Goal: Task Accomplishment & Management: Complete application form

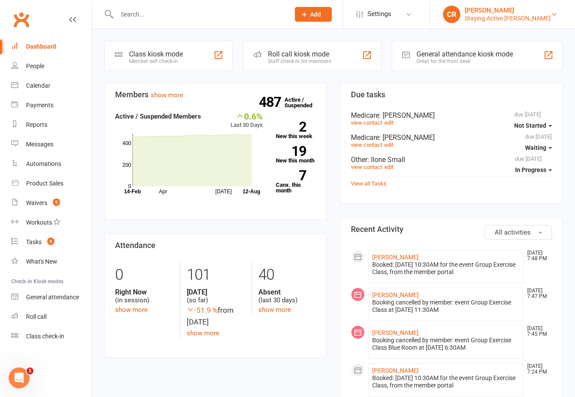
click at [516, 15] on div "Staying Active [PERSON_NAME]" at bounding box center [507, 18] width 86 height 8
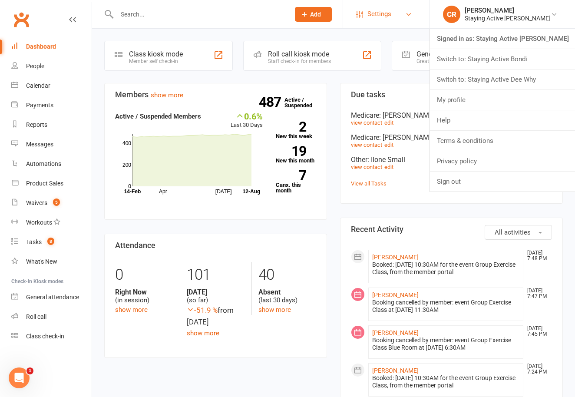
click at [416, 22] on link "Settings" at bounding box center [386, 14] width 60 height 20
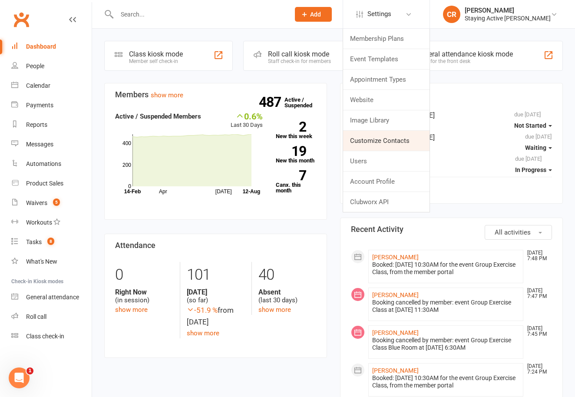
click at [404, 139] on link "Customize Contacts" at bounding box center [386, 141] width 86 height 20
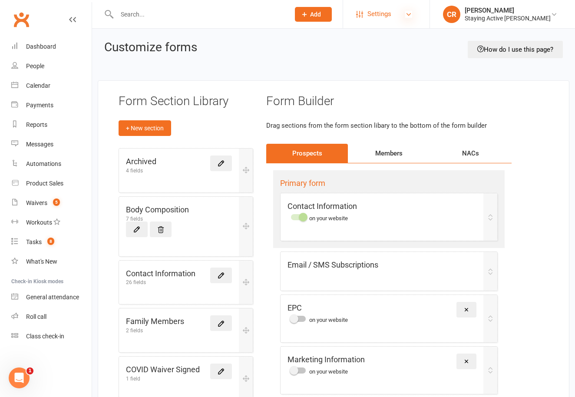
click at [412, 16] on icon at bounding box center [408, 14] width 7 height 7
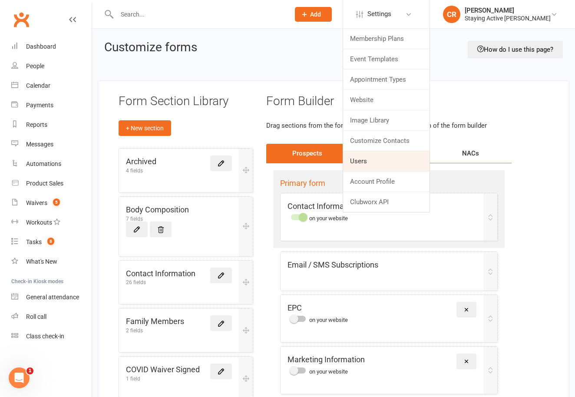
click at [403, 166] on link "Users" at bounding box center [386, 161] width 86 height 20
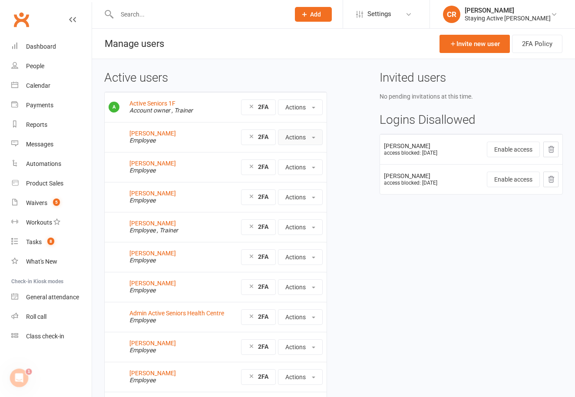
click at [306, 141] on button "Actions" at bounding box center [300, 137] width 45 height 16
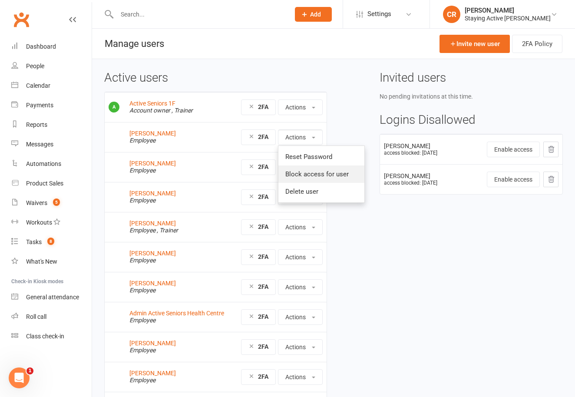
click at [308, 175] on link "Block access for user" at bounding box center [321, 173] width 86 height 17
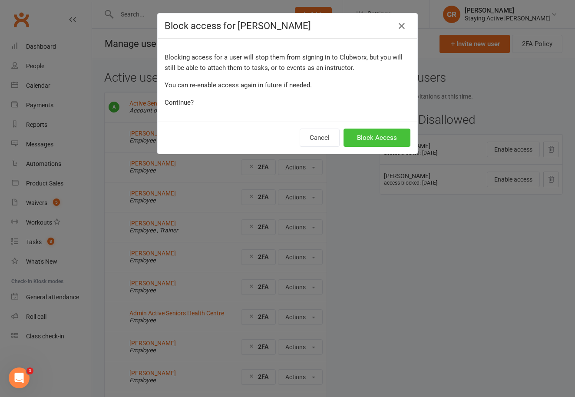
click at [360, 138] on button "Block Access" at bounding box center [376, 137] width 67 height 18
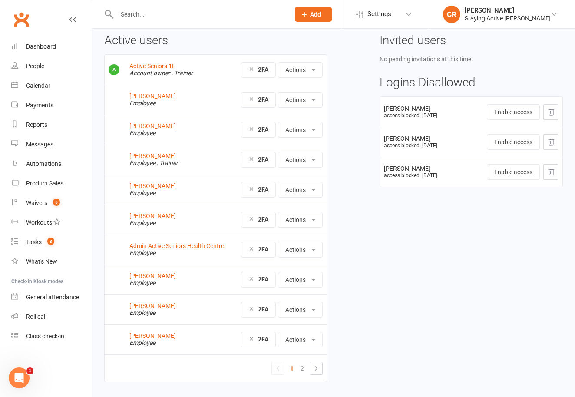
scroll to position [46, 0]
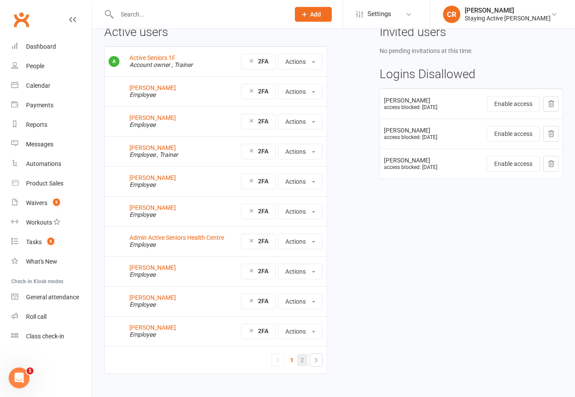
click at [303, 360] on link "2" at bounding box center [302, 360] width 10 height 12
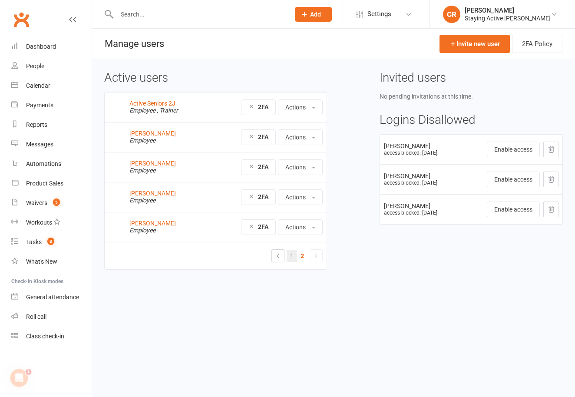
click at [288, 260] on link "1" at bounding box center [292, 256] width 10 height 12
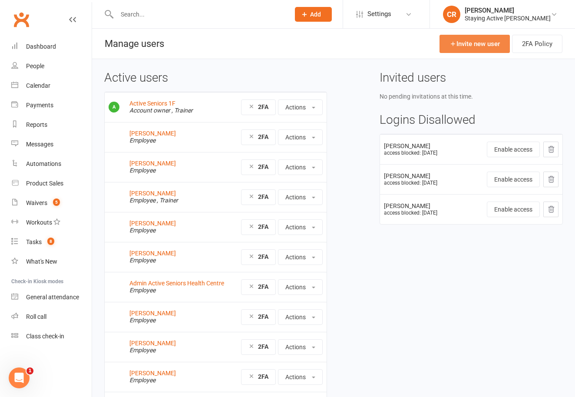
click at [474, 46] on link "Invite new user" at bounding box center [474, 44] width 70 height 18
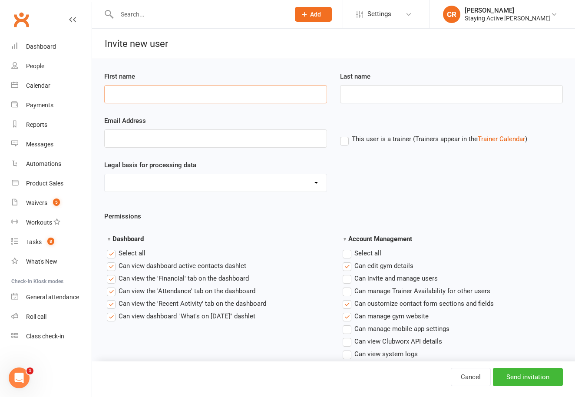
click at [304, 97] on input "First name" at bounding box center [215, 94] width 223 height 18
type input "Miranda"
type input "Huges"
click at [252, 138] on input "Email Address" at bounding box center [215, 138] width 223 height 18
paste input "miranda.rh@icloud.com"
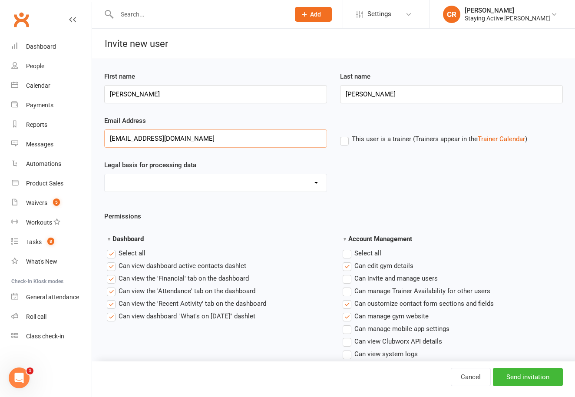
type input "miranda.rh@icloud.com"
click at [244, 178] on select "Consent provided by contact Legitimate Interest - Existing Customer Legitimate …" at bounding box center [216, 182] width 222 height 17
select select "Consent provided by contact"
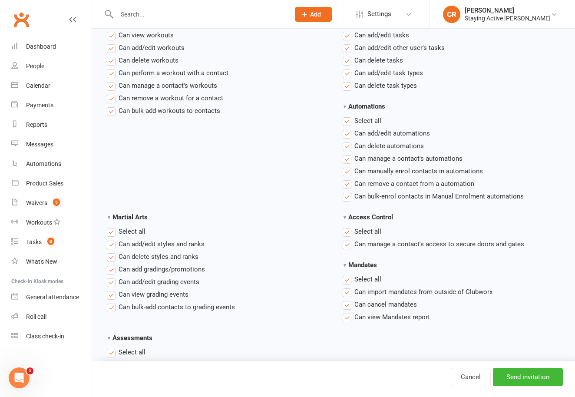
scroll to position [1237, 0]
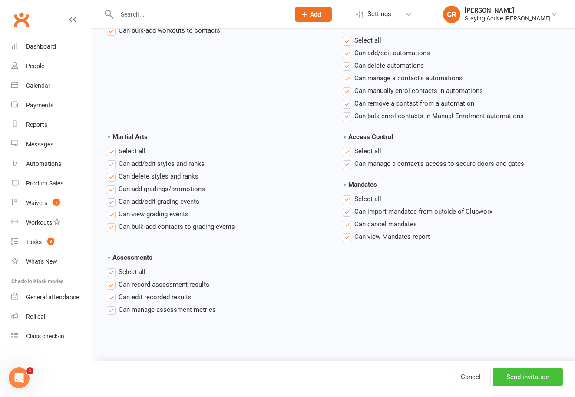
click at [531, 368] on input "Send invitation" at bounding box center [528, 377] width 70 height 18
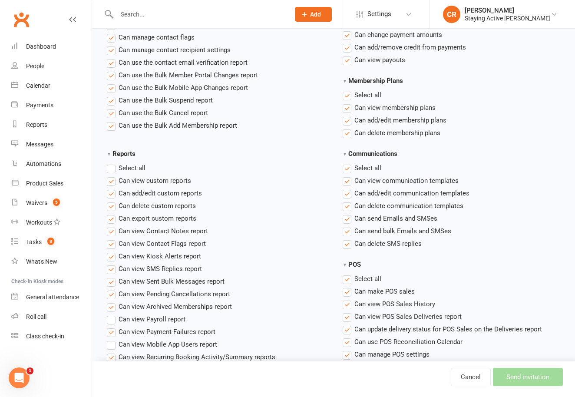
scroll to position [562, 0]
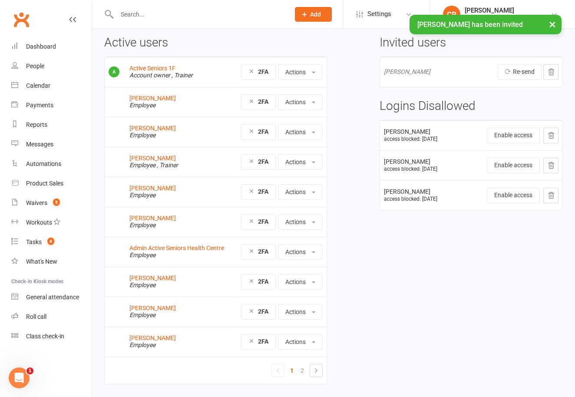
scroll to position [36, 0]
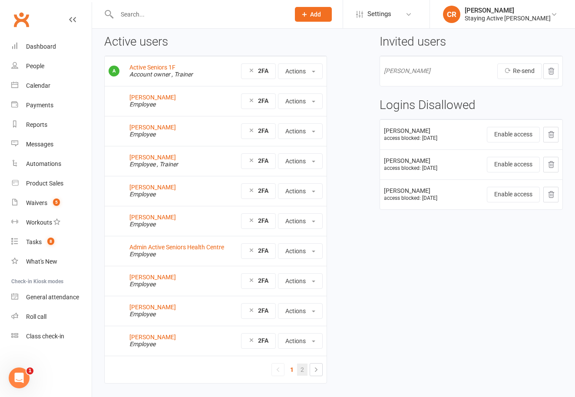
click at [304, 370] on link "2" at bounding box center [302, 369] width 10 height 12
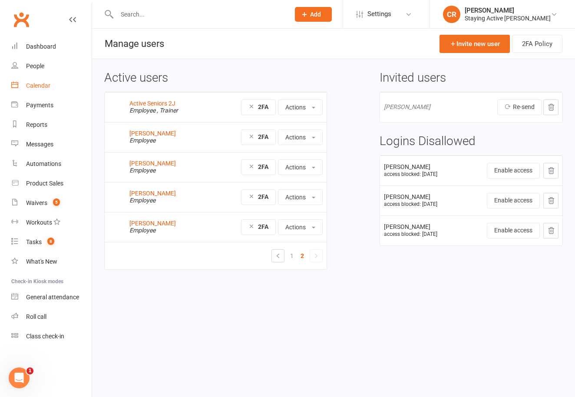
click at [57, 86] on link "Calendar" at bounding box center [51, 86] width 80 height 20
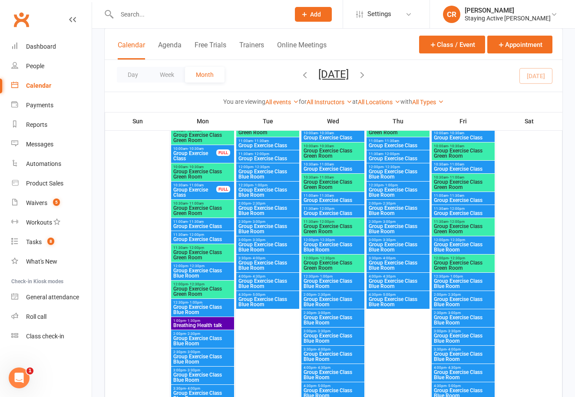
scroll to position [2466, 0]
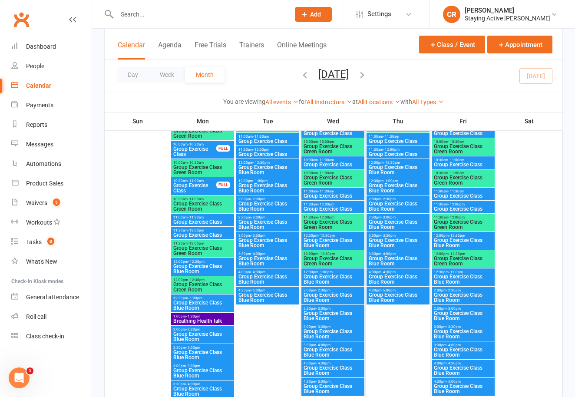
click at [226, 318] on span "Breathing Health talk" at bounding box center [202, 320] width 59 height 5
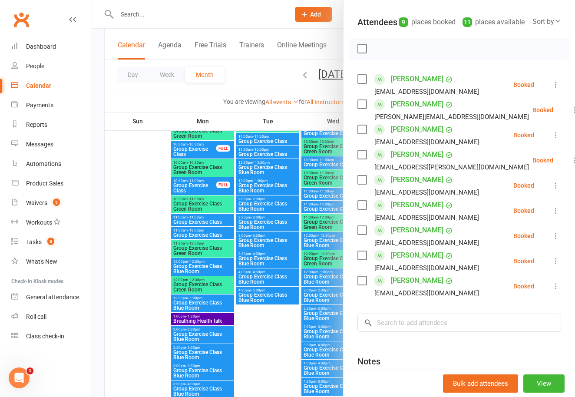
scroll to position [76, 0]
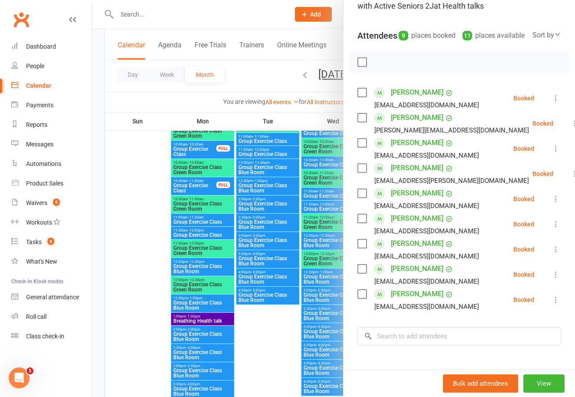
click at [217, 103] on div at bounding box center [333, 198] width 483 height 397
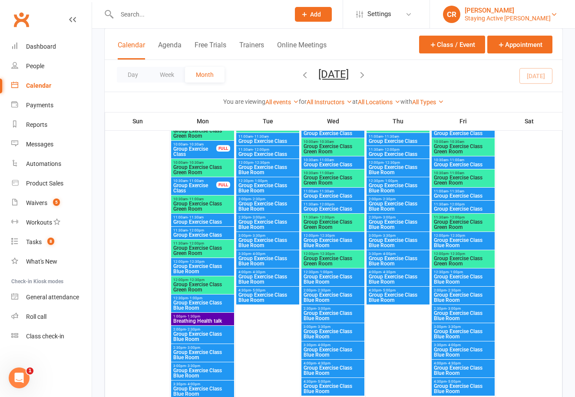
click at [507, 10] on div "[PERSON_NAME]" at bounding box center [507, 11] width 86 height 8
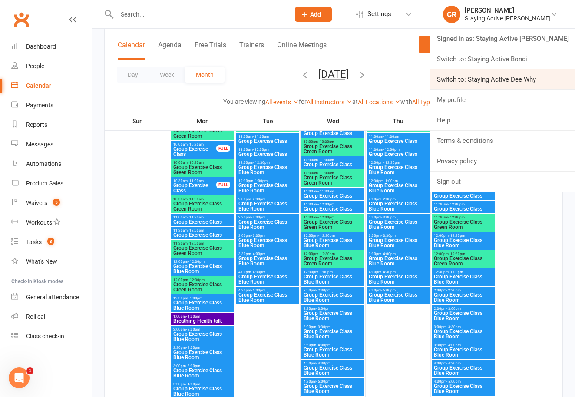
click at [510, 73] on link "Switch to: Staying Active Dee Why" at bounding box center [502, 79] width 145 height 20
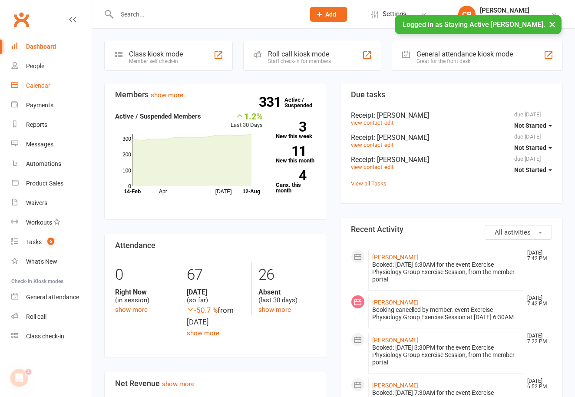
click at [67, 85] on link "Calendar" at bounding box center [51, 86] width 80 height 20
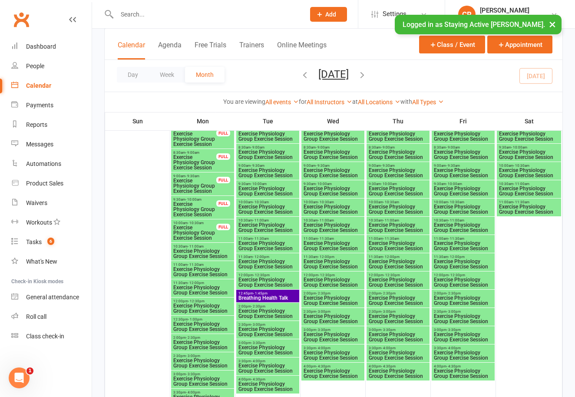
scroll to position [1761, 0]
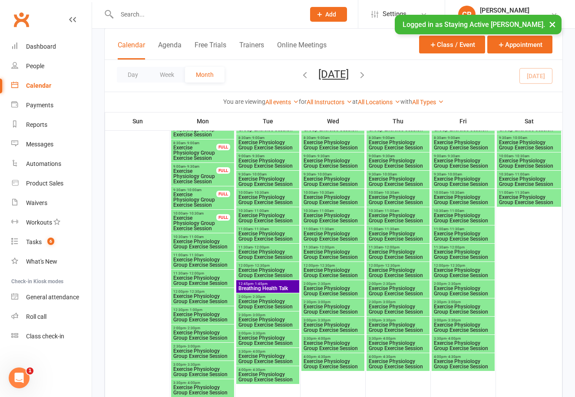
click at [294, 286] on span "Breathing Health Talk" at bounding box center [267, 288] width 59 height 5
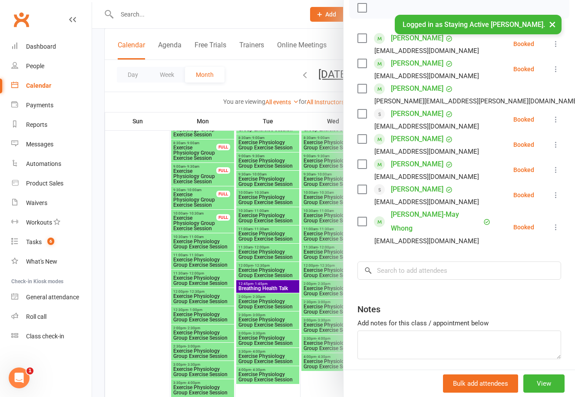
scroll to position [131, 0]
click at [226, 104] on div at bounding box center [333, 198] width 483 height 397
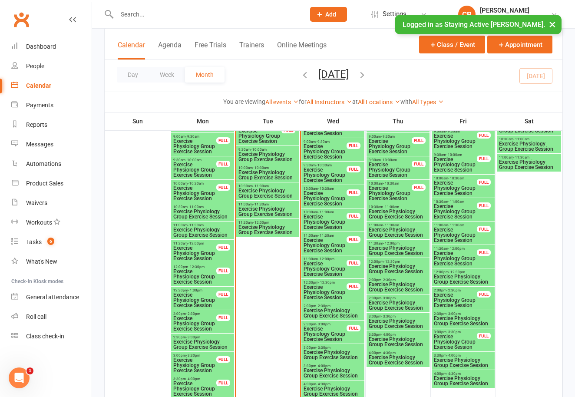
scroll to position [845, 0]
